Goal: Information Seeking & Learning: Learn about a topic

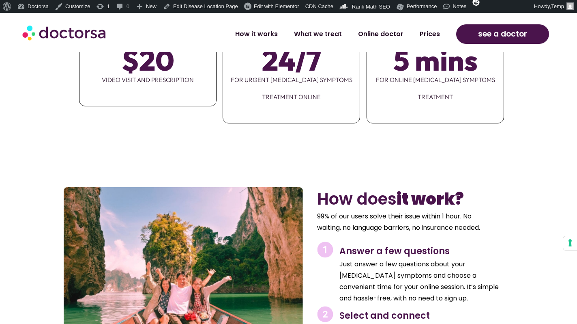
scroll to position [1152, 0]
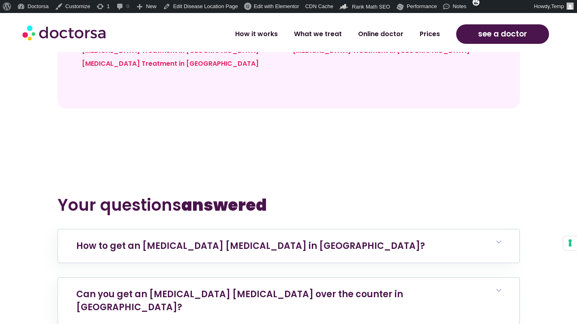
scroll to position [2888, 0]
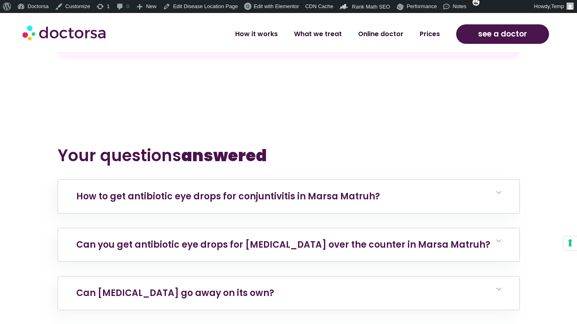
scroll to position [2932, 0]
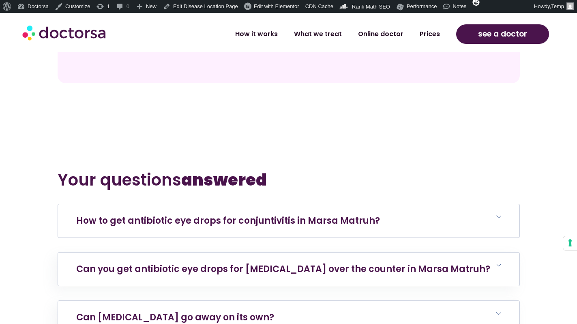
click at [230, 214] on link "How to get antibiotic eye drops for conjuntivitis in Marsa Matruh?" at bounding box center [228, 220] width 304 height 13
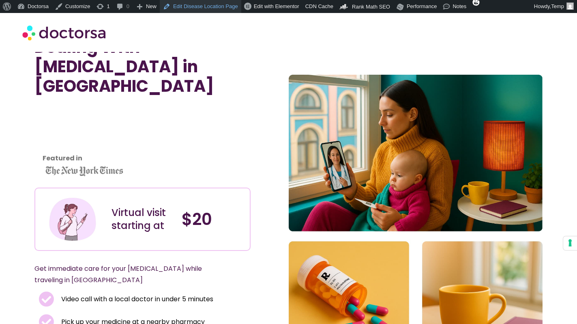
scroll to position [36, 0]
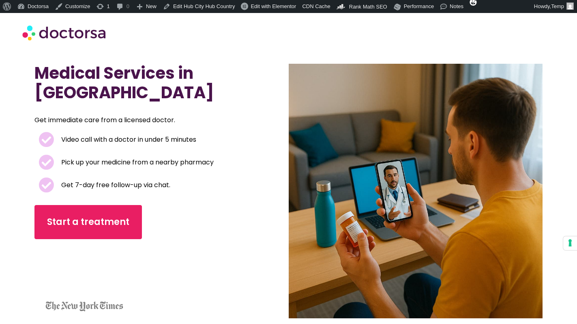
click at [268, 142] on div "Medical Services in Giza Get immediate care from a licensed doctor. Video call …" at bounding box center [161, 190] width 254 height 255
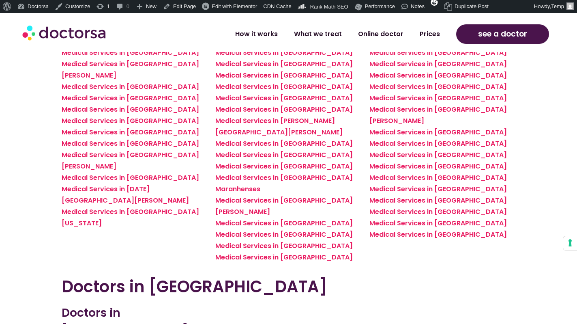
scroll to position [2113, 0]
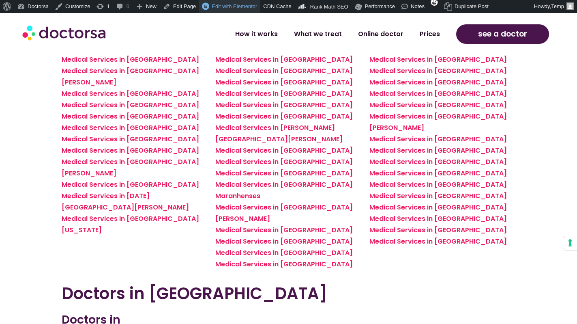
click at [219, 7] on span "Edit with Elementor" at bounding box center [234, 6] width 45 height 6
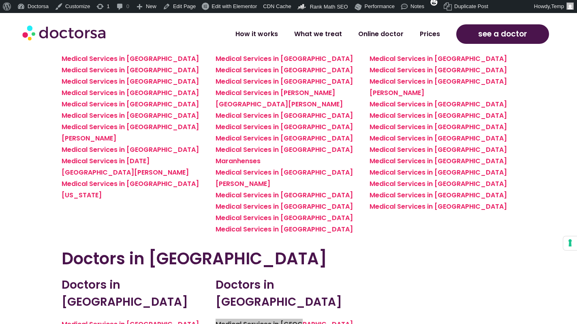
scroll to position [2316, 0]
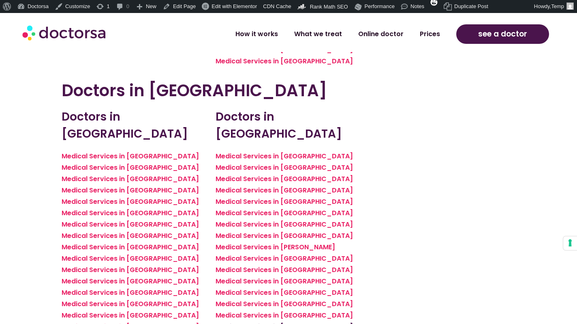
click at [279, 322] on link "Medical Services in Abu Simbel" at bounding box center [284, 326] width 137 height 9
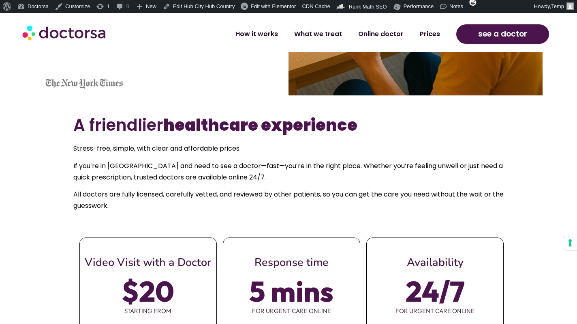
scroll to position [223, 0]
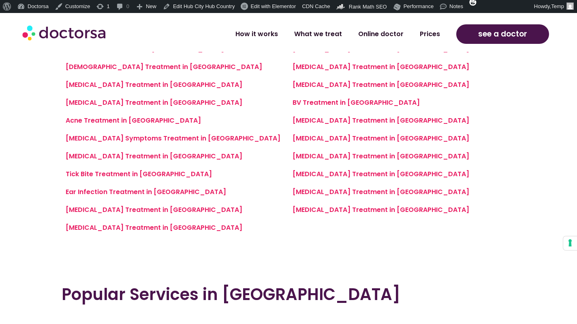
click at [148, 127] on div "Swimmer's Ear Treatment in Cairo UTI Treatment in Cairo Allergy Treatment in Ca…" at bounding box center [175, 111] width 219 height 243
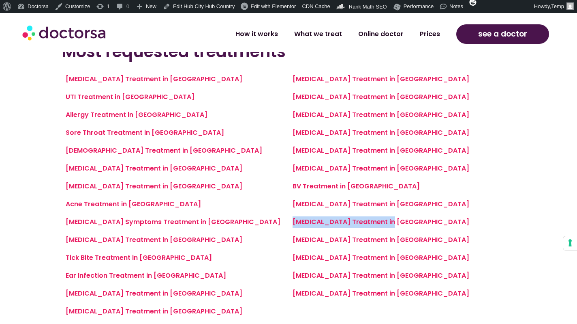
scroll to position [595, 0]
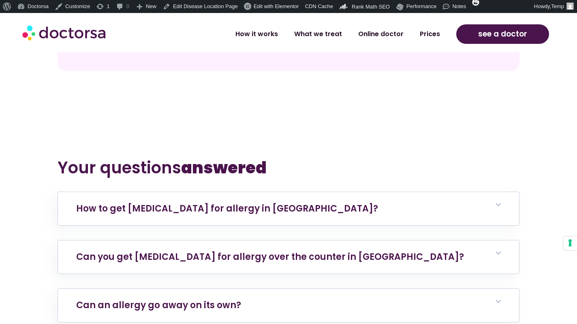
scroll to position [2861, 0]
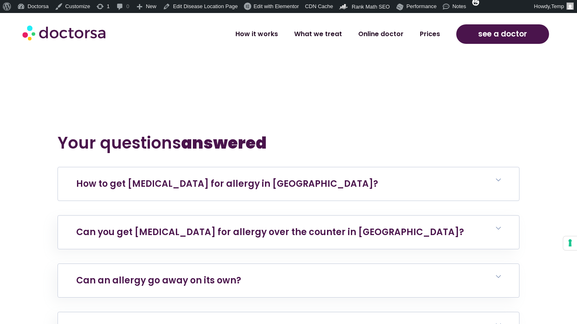
click at [243, 167] on h6 "How to get antihistamines for allergy in Cairo?" at bounding box center [289, 183] width 462 height 33
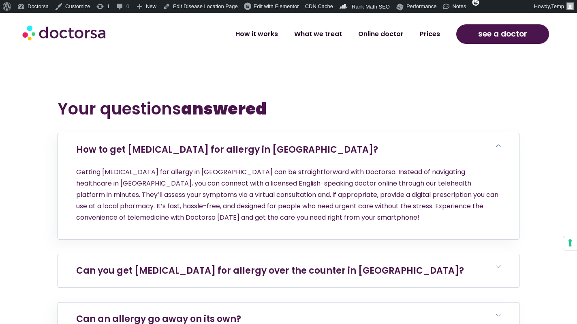
click at [255, 264] on link "Can you get antihistamines for allergy over the counter in Cairo?" at bounding box center [270, 270] width 388 height 13
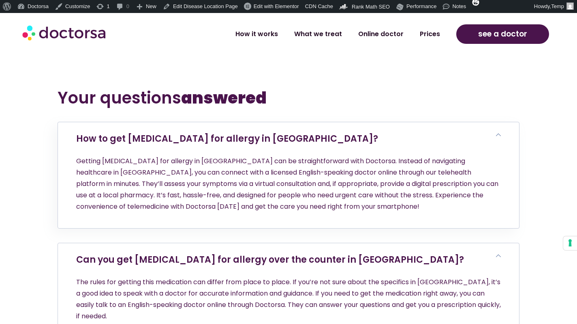
scroll to position [2913, 0]
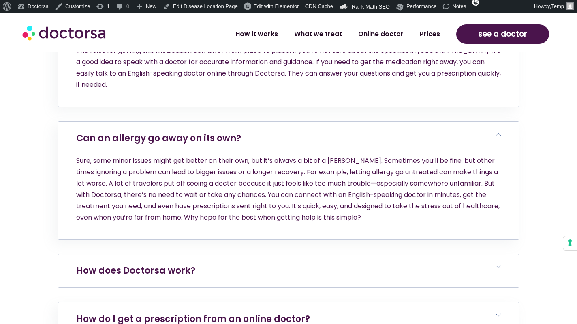
click at [223, 254] on h6 "How does Doctorsa work?" at bounding box center [289, 270] width 462 height 33
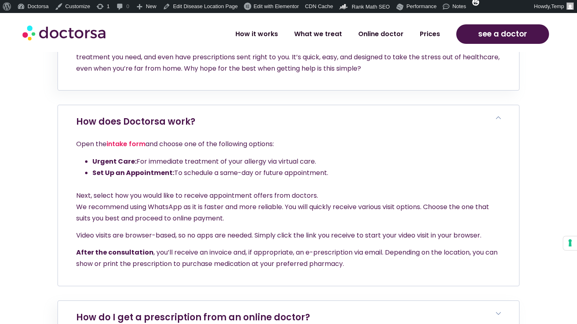
scroll to position [3336, 0]
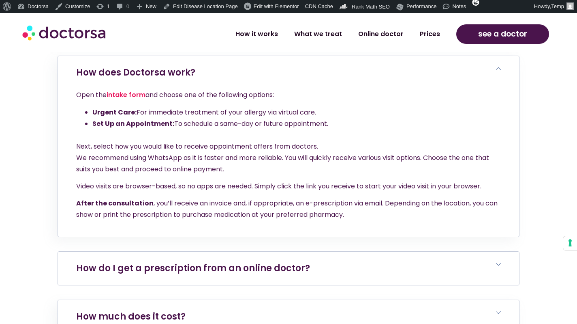
click at [221, 262] on link "How do I get a prescription from an online doctor?" at bounding box center [193, 268] width 234 height 13
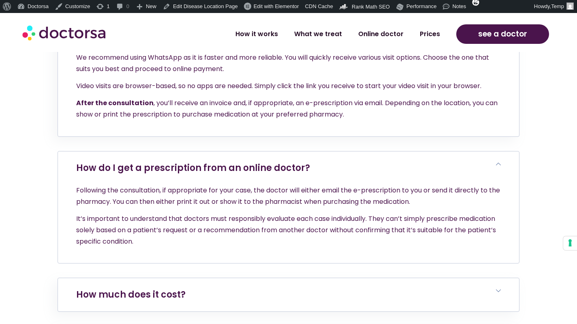
scroll to position [3437, 0]
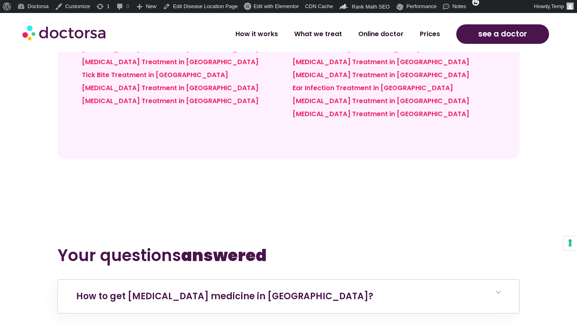
scroll to position [2846, 0]
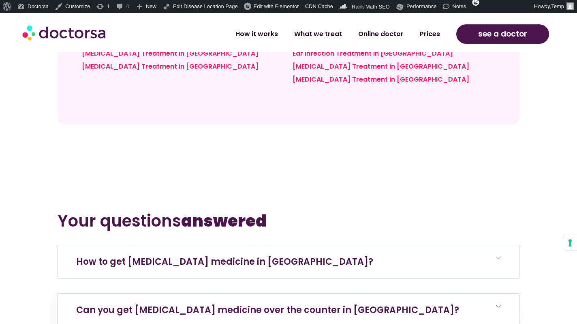
click at [283, 245] on h6 "How to get diarrhea medicine in Cairo?" at bounding box center [289, 261] width 462 height 33
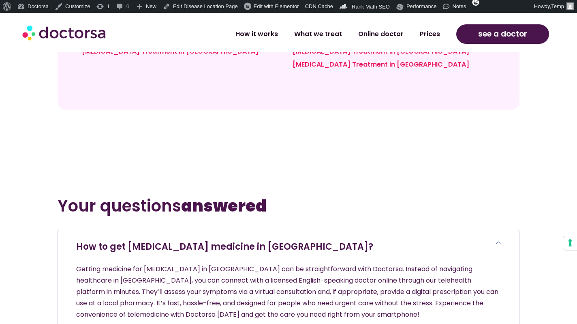
scroll to position [2872, 0]
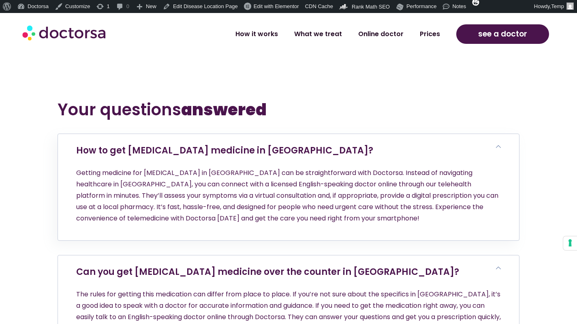
scroll to position [2960, 0]
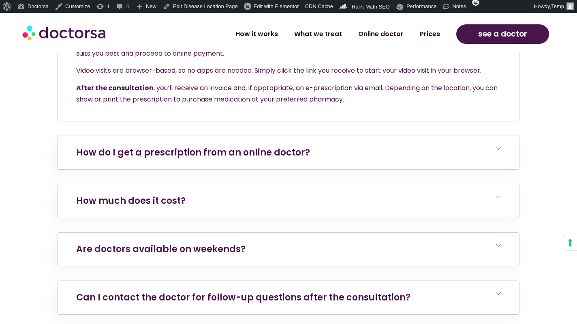
scroll to position [3518, 0]
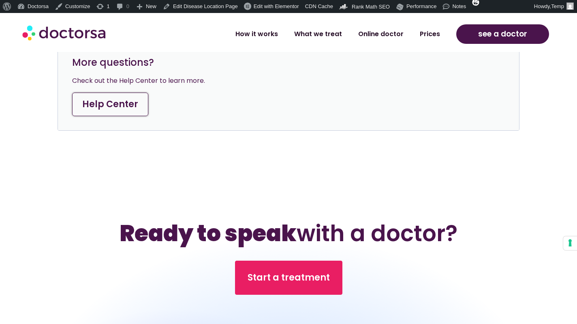
scroll to position [3483, 0]
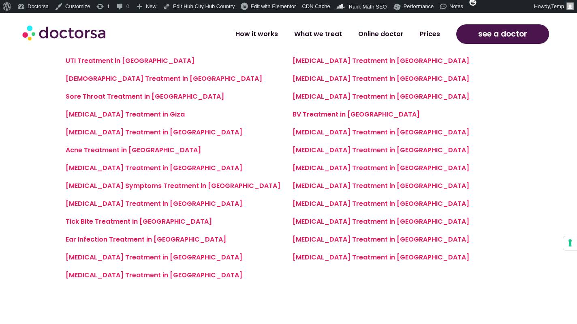
scroll to position [617, 0]
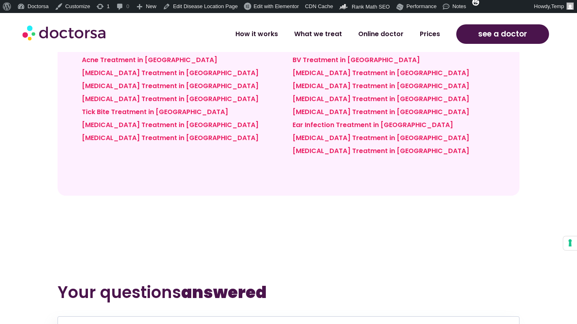
scroll to position [2728, 0]
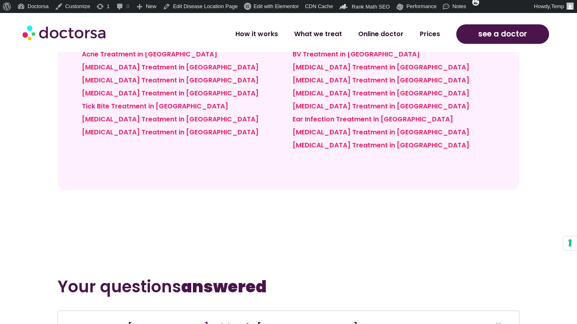
click at [248, 311] on h6 "How to get [MEDICAL_DATA] tablets in [GEOGRAPHIC_DATA]?" at bounding box center [289, 327] width 462 height 33
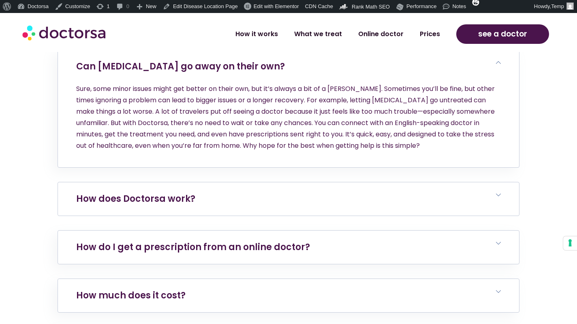
scroll to position [3330, 0]
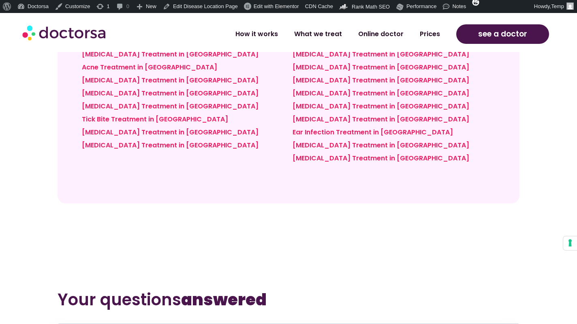
scroll to position [2869, 0]
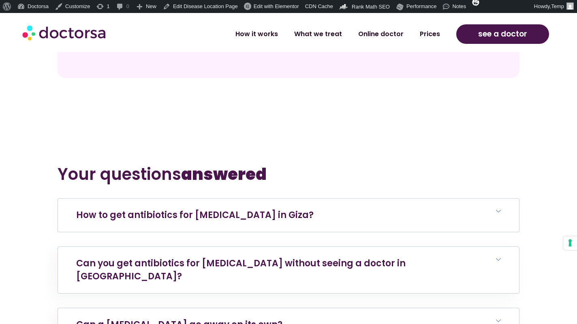
click at [318, 198] on h6 "How to get antibiotics for [MEDICAL_DATA] in Giza?" at bounding box center [289, 214] width 462 height 33
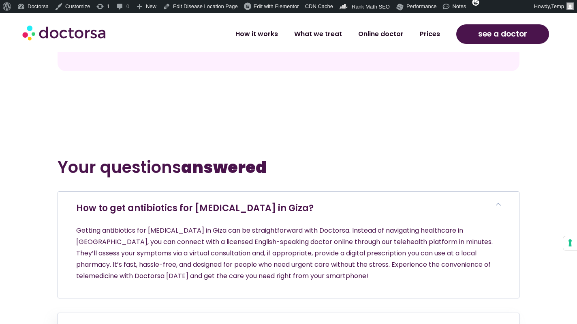
scroll to position [2887, 0]
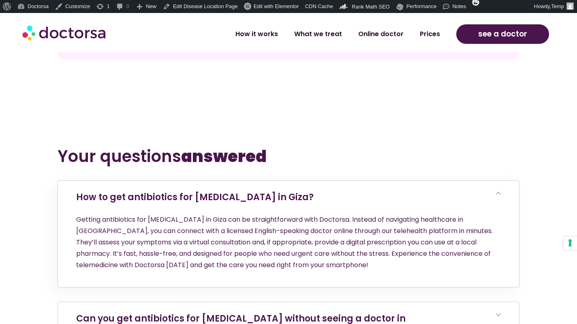
click at [255, 312] on link "Can you get antibiotics for [MEDICAL_DATA] without seeing a doctor in [GEOGRAPH…" at bounding box center [241, 325] width 330 height 26
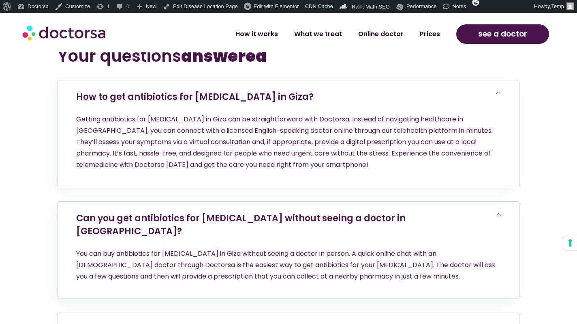
click at [244, 323] on link "Can a [MEDICAL_DATA] go away on its own?" at bounding box center [179, 329] width 206 height 13
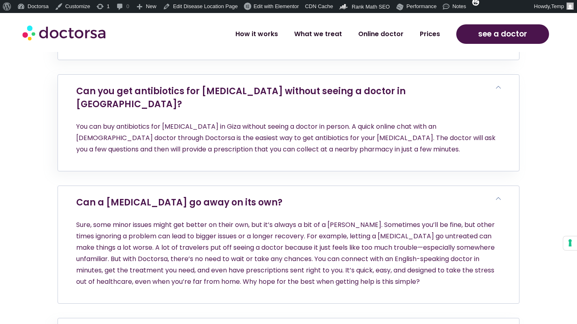
scroll to position [3153, 0]
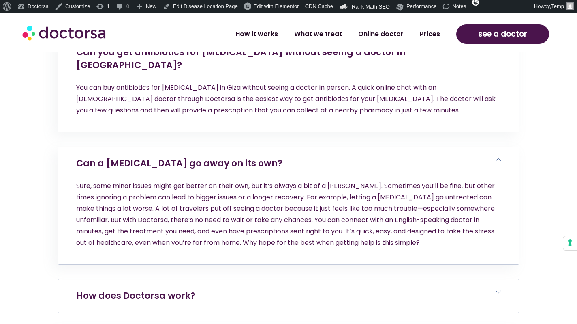
click at [237, 279] on h6 "How does Doctorsa work?" at bounding box center [289, 295] width 462 height 33
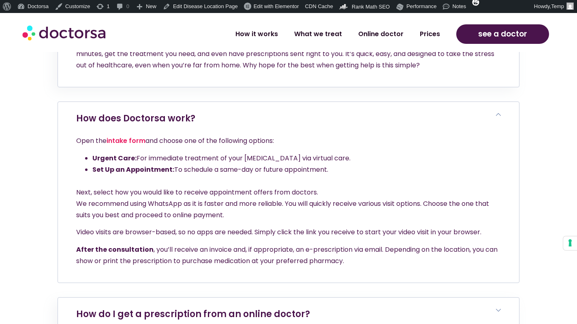
scroll to position [3474, 0]
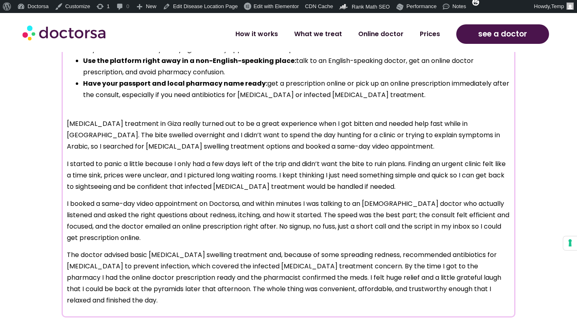
scroll to position [711, 0]
click at [41, 202] on section "Resolving an Insect Bite From the Comfort of My Airbnb in Giza 10/12/2025 Key P…" at bounding box center [288, 22] width 577 height 595
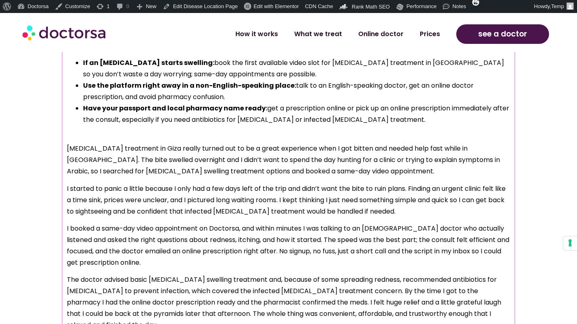
scroll to position [687, 0]
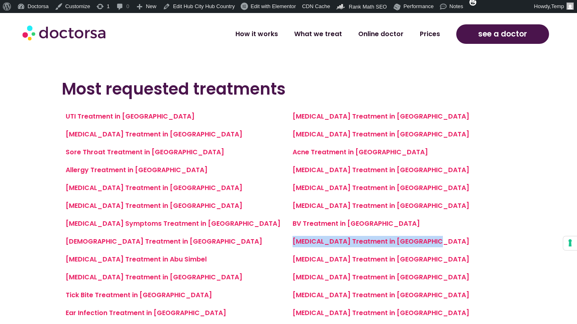
scroll to position [541, 0]
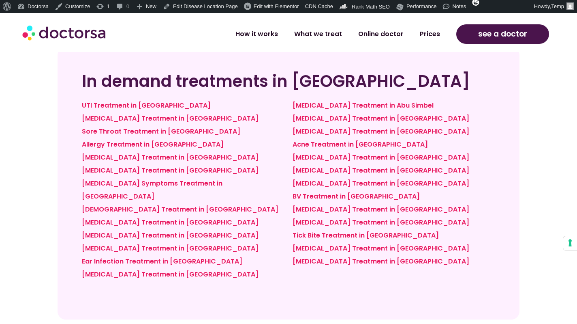
scroll to position [2705, 0]
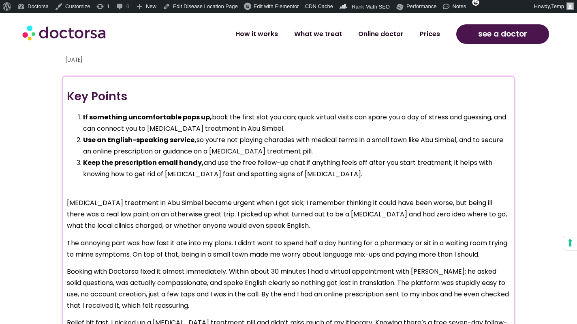
scroll to position [632, 0]
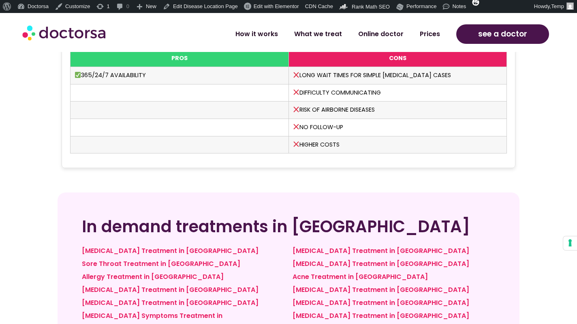
scroll to position [2694, 0]
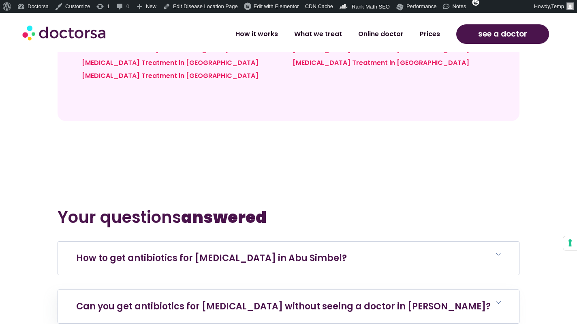
click at [282, 241] on h6 "How to get antibiotics for urinary tract infection in Abu Simbel?" at bounding box center [289, 257] width 462 height 33
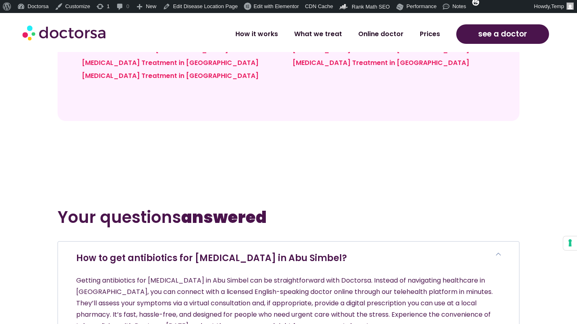
scroll to position [2959, 0]
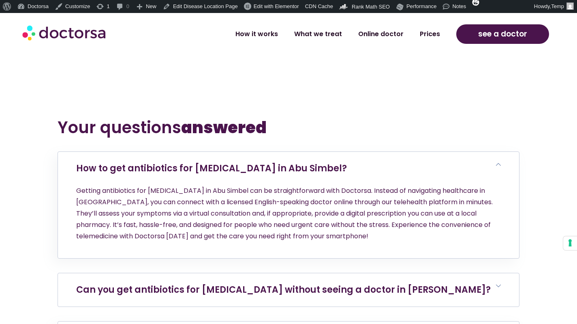
click at [288, 283] on link "Can you get antibiotics for urinary tract infection without seeing a doctor in …" at bounding box center [283, 289] width 415 height 13
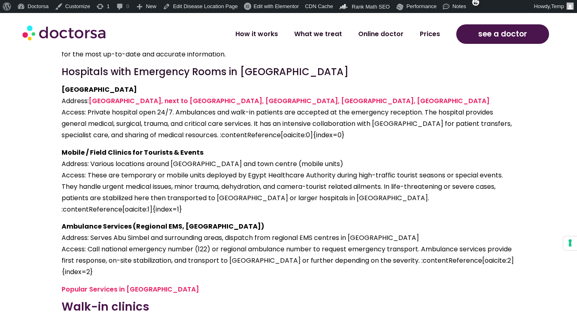
scroll to position [1524, 0]
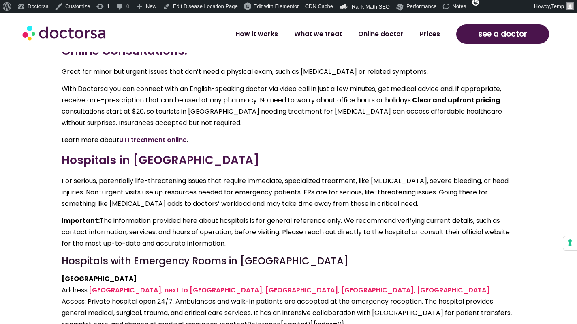
click at [165, 135] on link "UTI treatment online" at bounding box center [153, 139] width 68 height 9
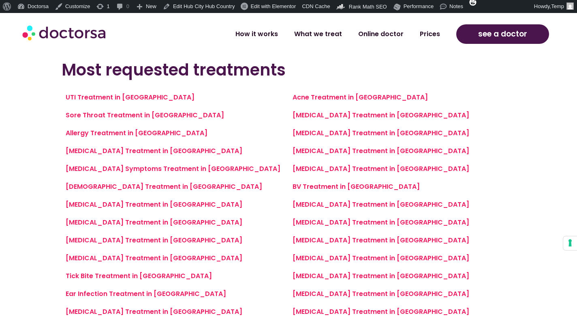
scroll to position [560, 0]
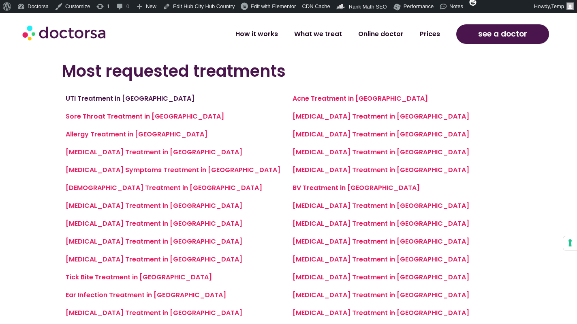
click at [118, 100] on link "UTI Treatment in Porto" at bounding box center [130, 98] width 129 height 9
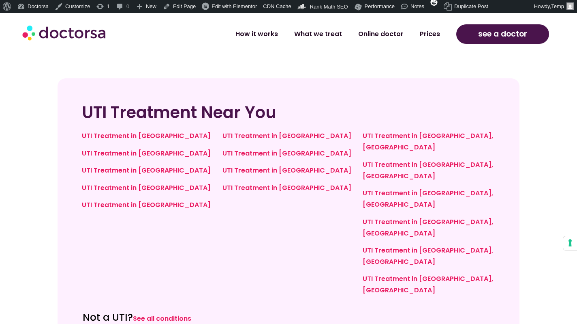
scroll to position [1936, 0]
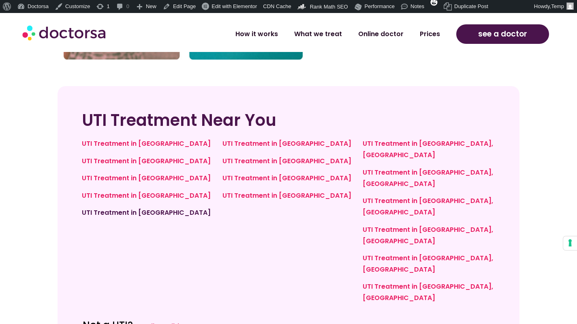
click at [159, 208] on link "UTI Treatment in [GEOGRAPHIC_DATA]" at bounding box center [146, 212] width 129 height 9
